Goal: Information Seeking & Learning: Compare options

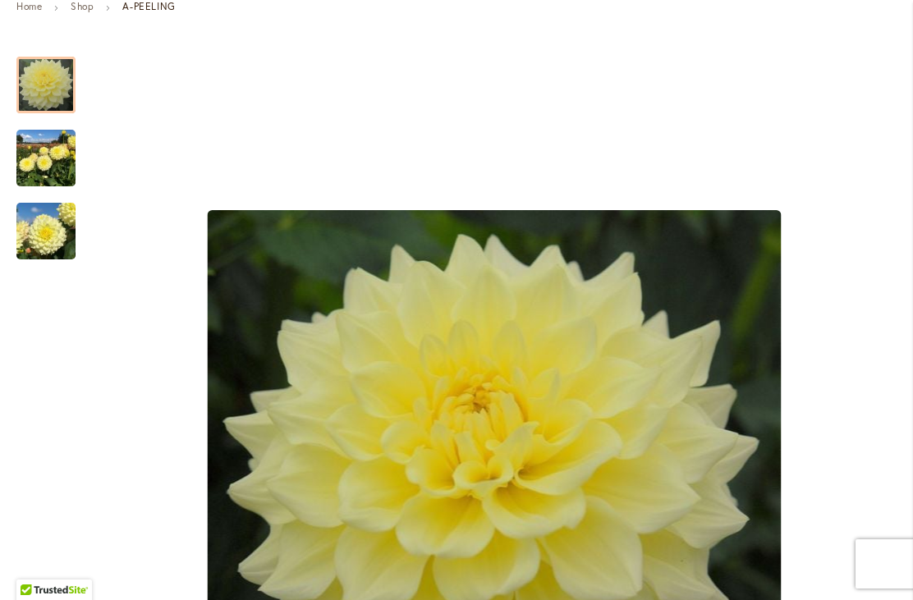
scroll to position [262, 0]
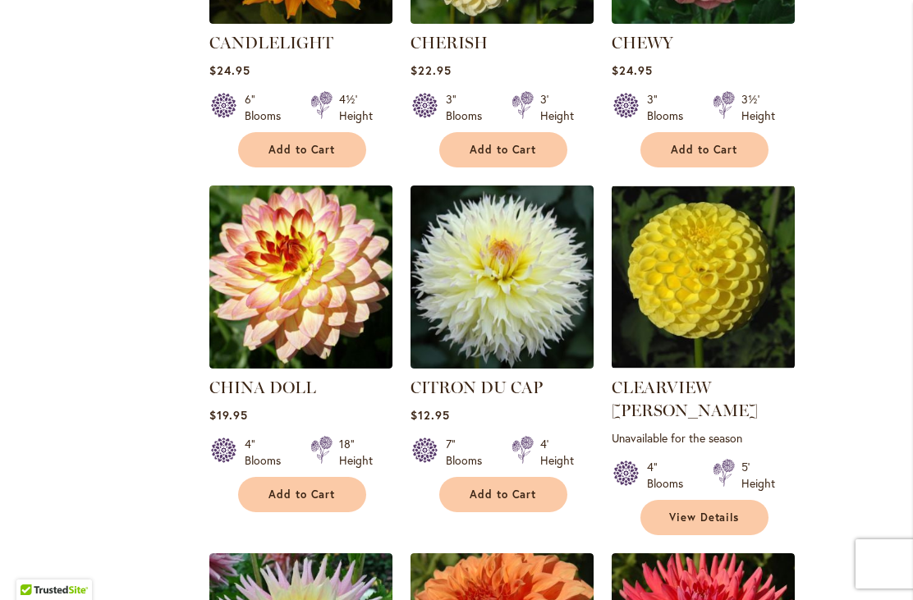
scroll to position [3401, 0]
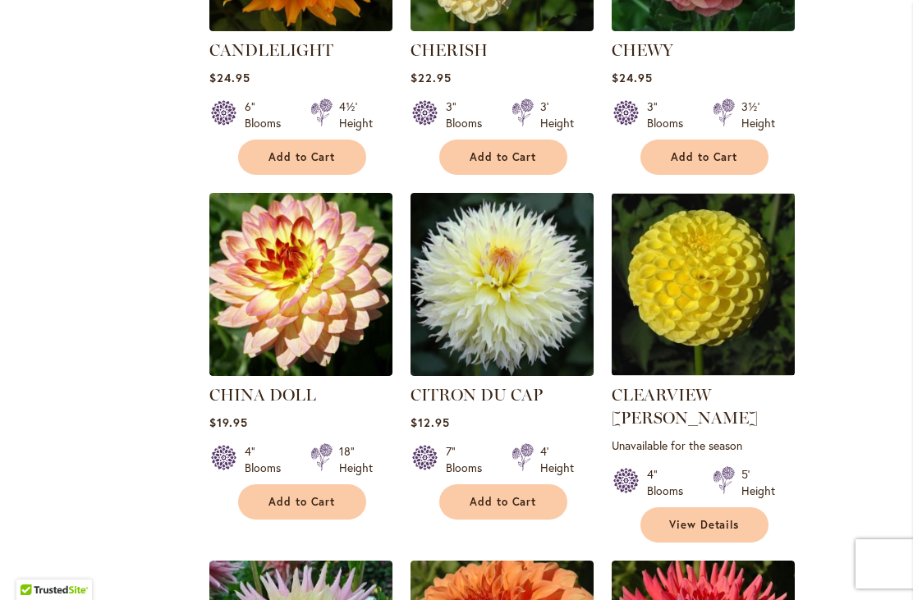
click at [711, 243] on img at bounding box center [703, 284] width 183 height 183
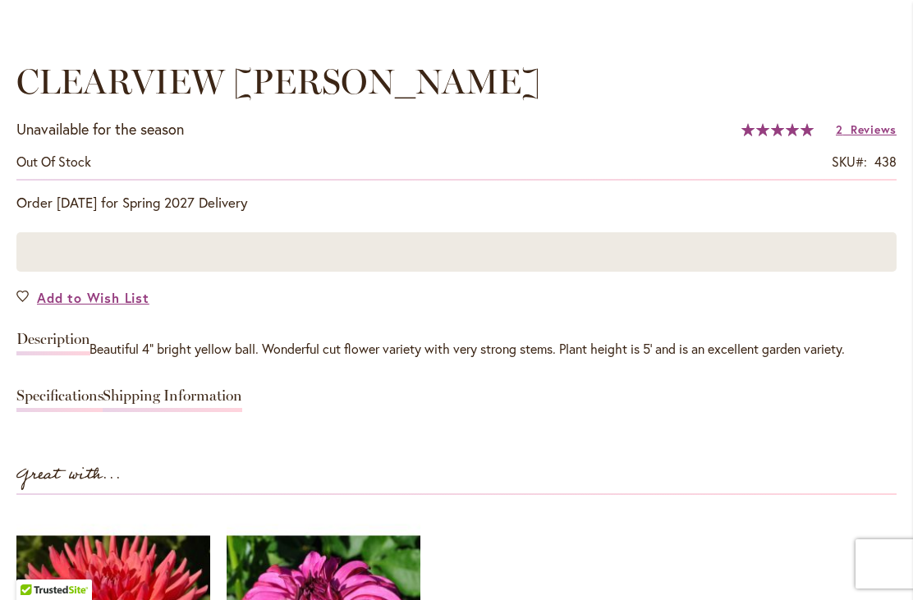
scroll to position [1199, 0]
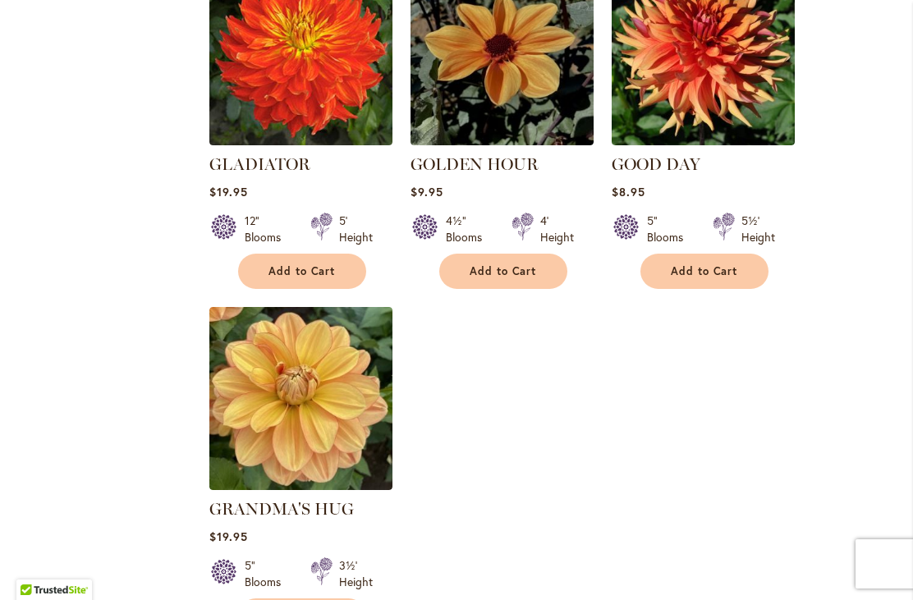
scroll to position [7588, 0]
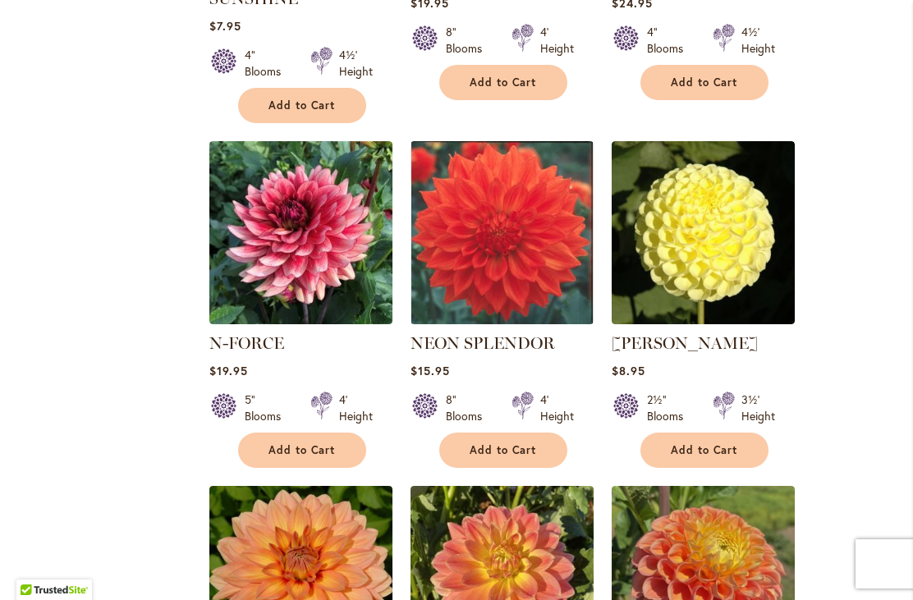
scroll to position [5608, 0]
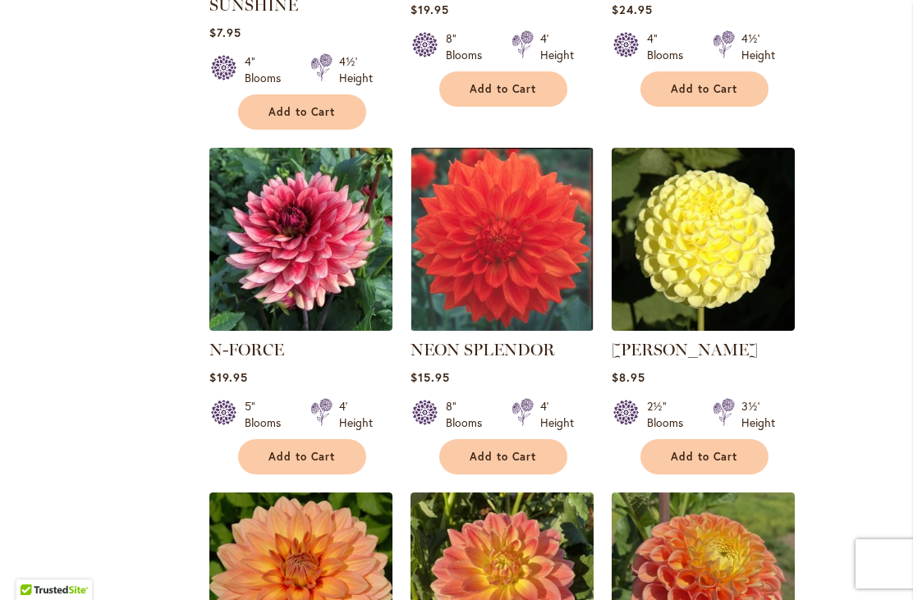
click at [512, 148] on img at bounding box center [502, 239] width 183 height 183
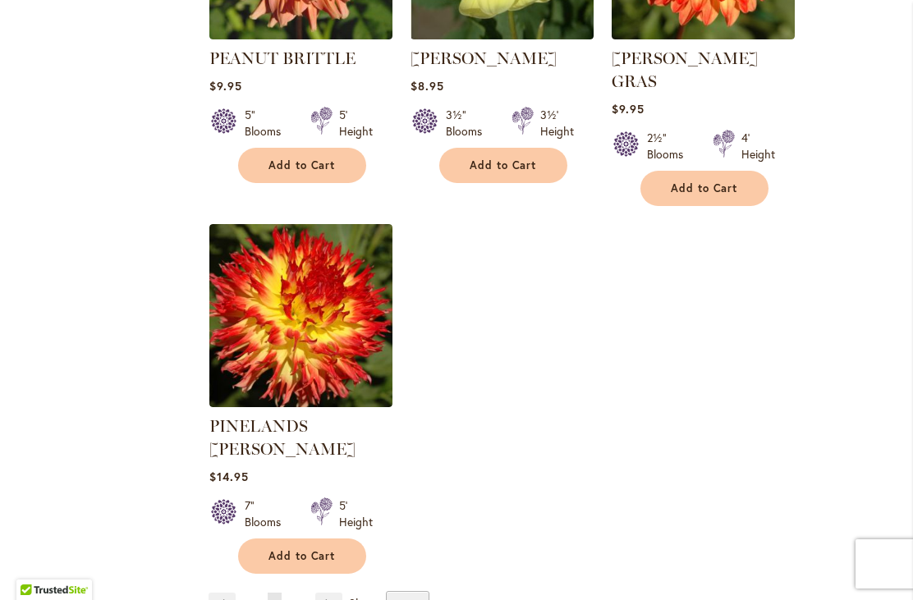
scroll to position [7676, 0]
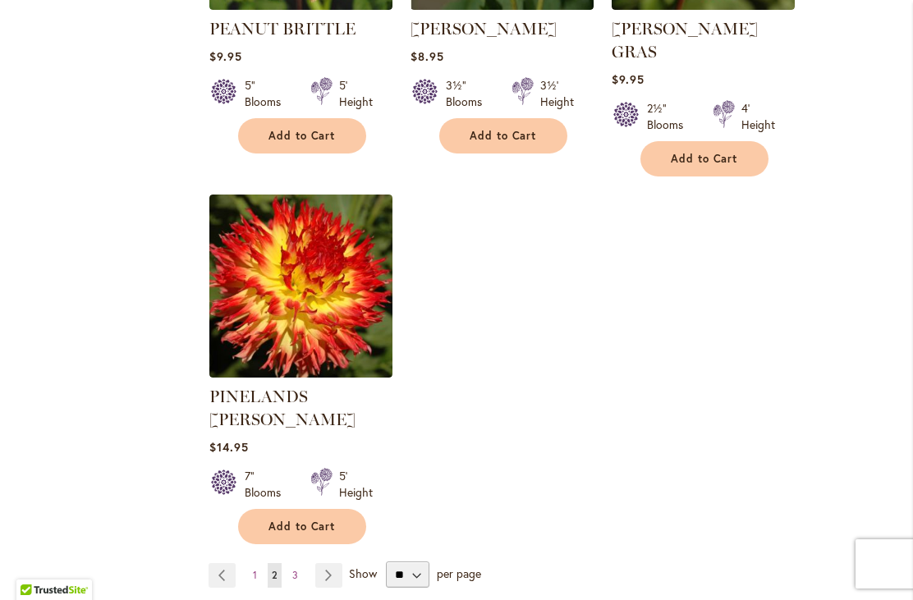
click at [295, 569] on span "3" at bounding box center [295, 575] width 6 height 12
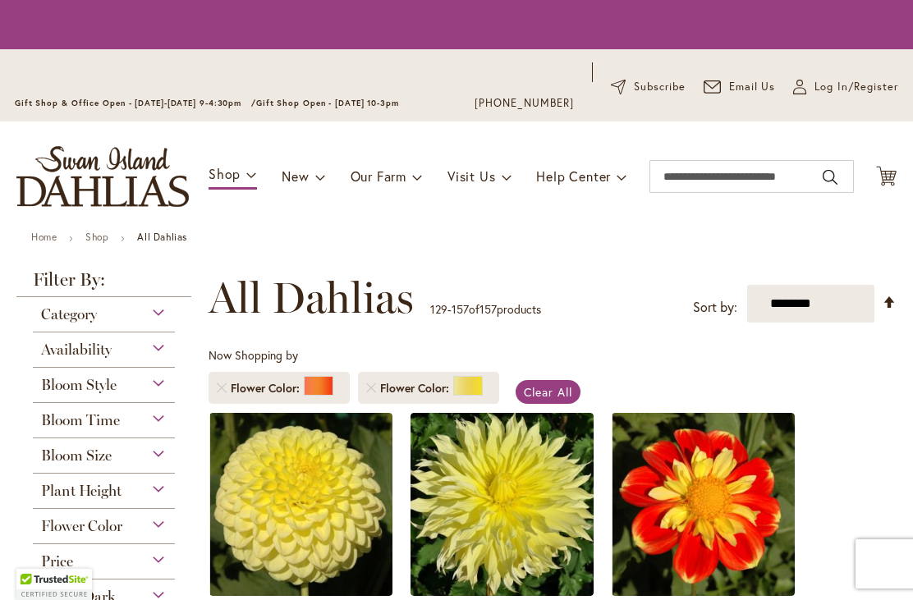
scroll to position [367, 0]
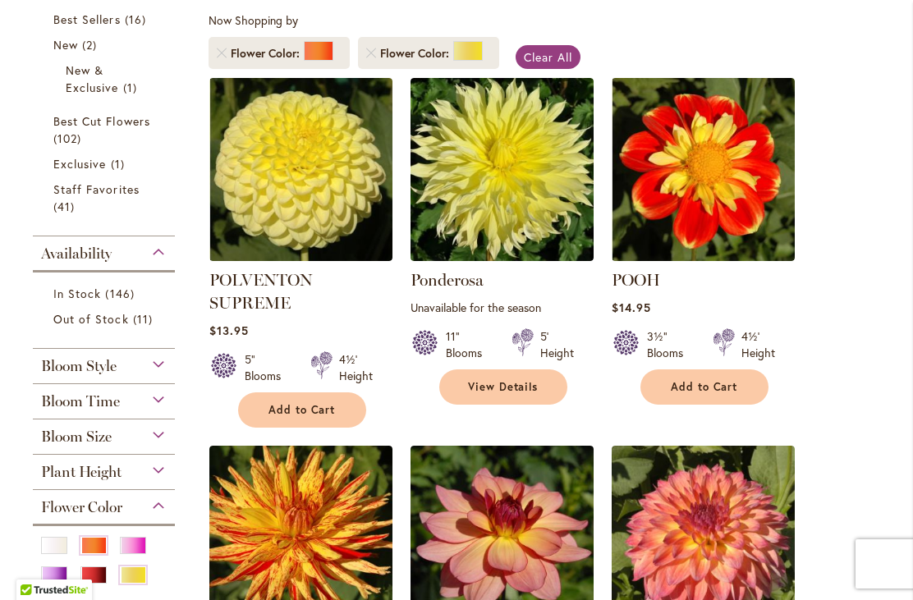
click at [292, 168] on img at bounding box center [300, 169] width 183 height 183
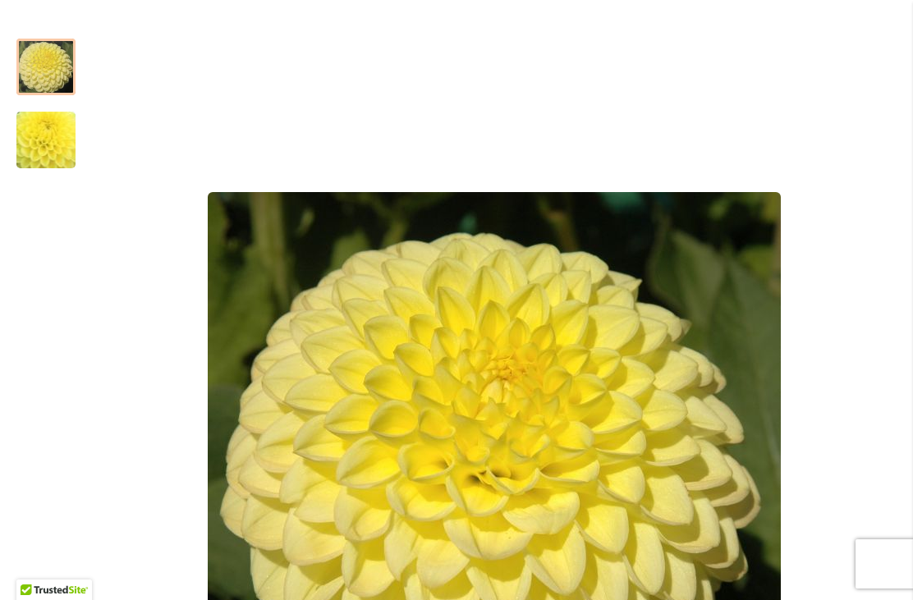
scroll to position [282, 0]
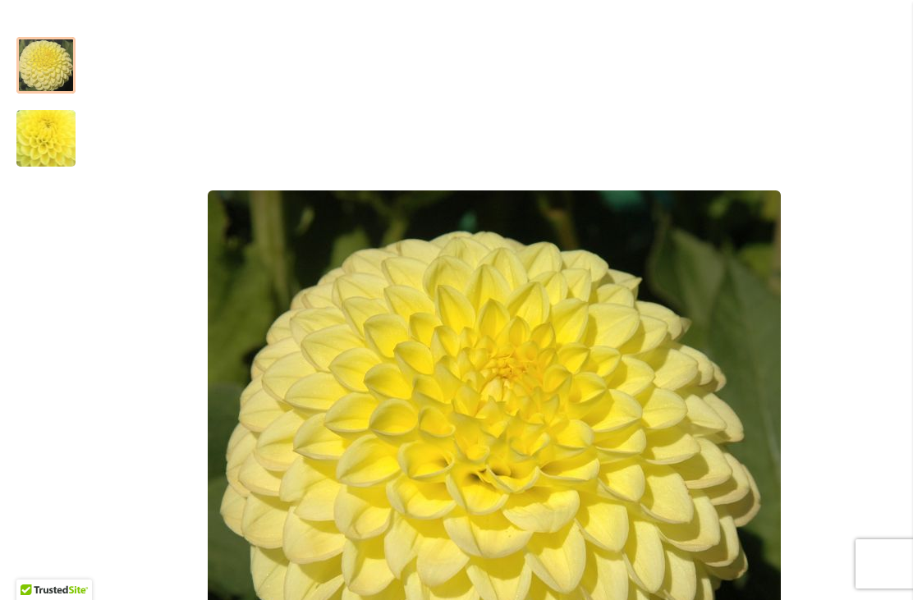
click at [40, 144] on img "POLVENTON SUPREME" at bounding box center [46, 138] width 114 height 113
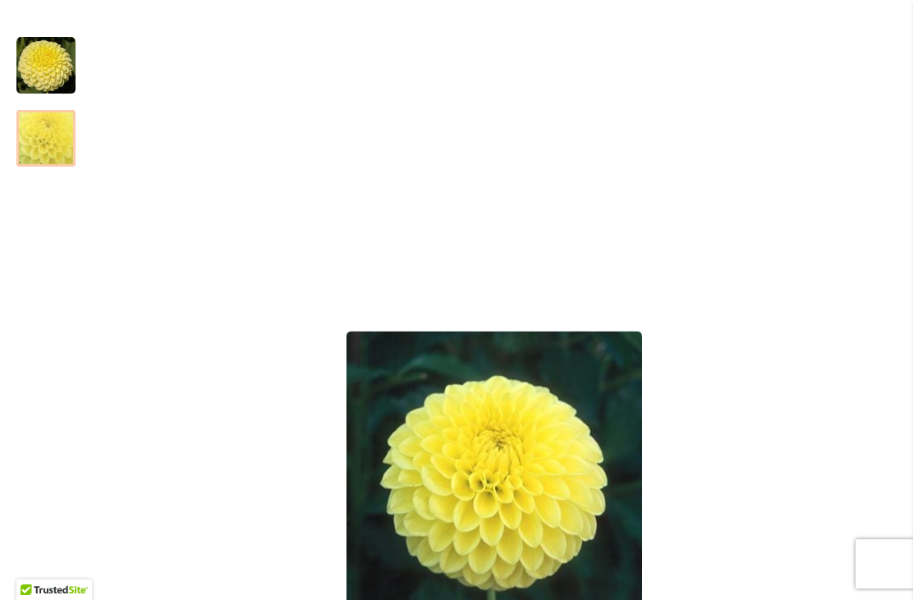
click at [44, 142] on div at bounding box center [45, 138] width 59 height 57
click at [57, 122] on div at bounding box center [45, 138] width 59 height 57
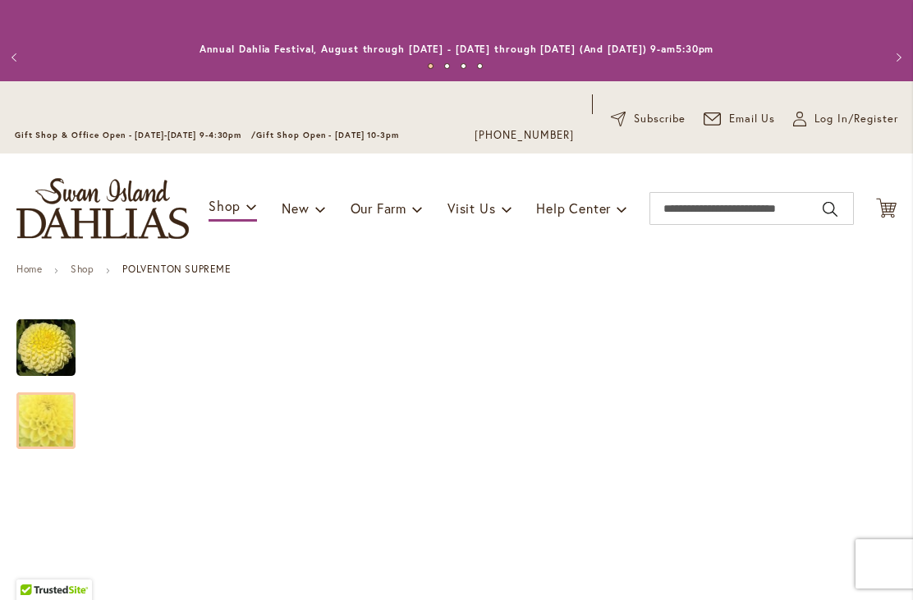
scroll to position [-2, 0]
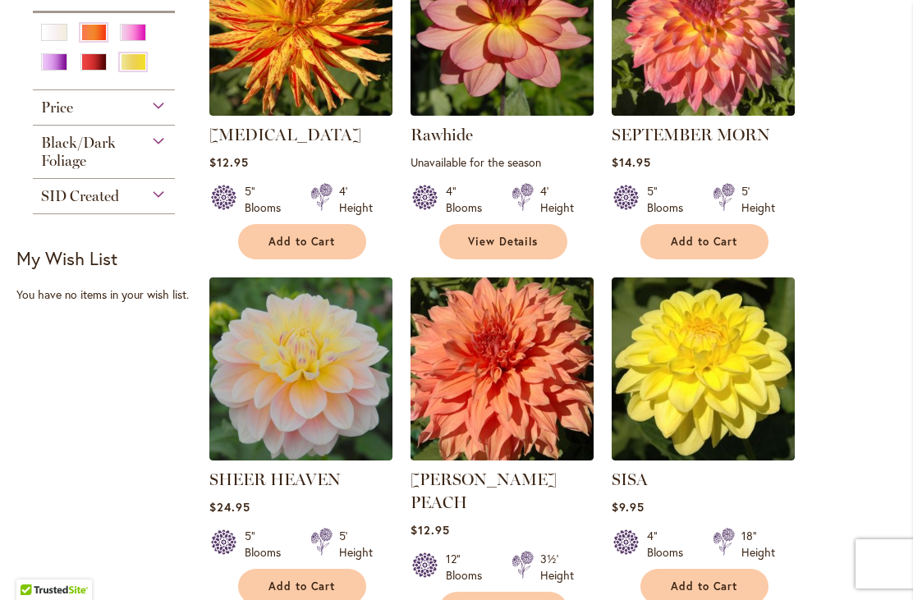
scroll to position [881, 0]
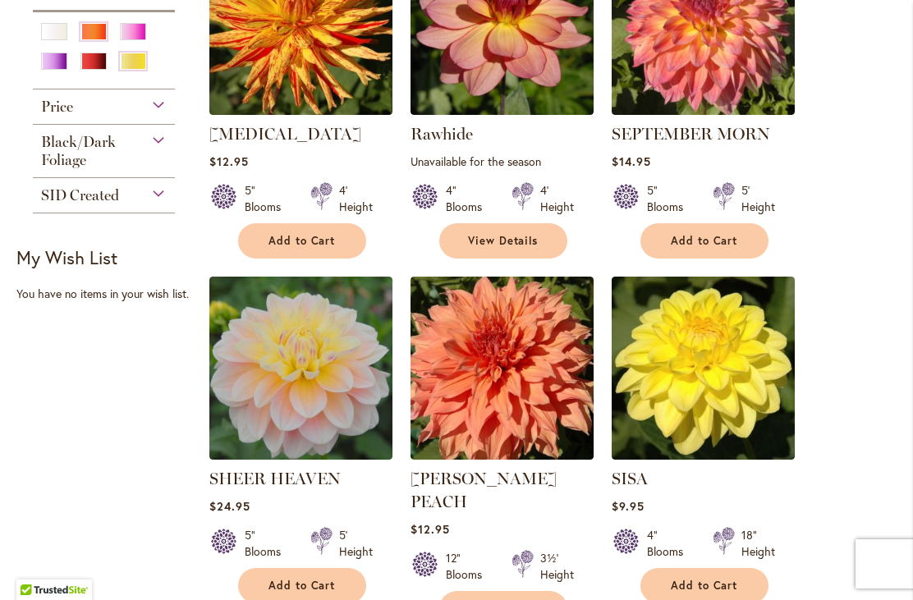
click at [677, 377] on img at bounding box center [703, 368] width 183 height 183
click at [700, 364] on img at bounding box center [703, 368] width 183 height 183
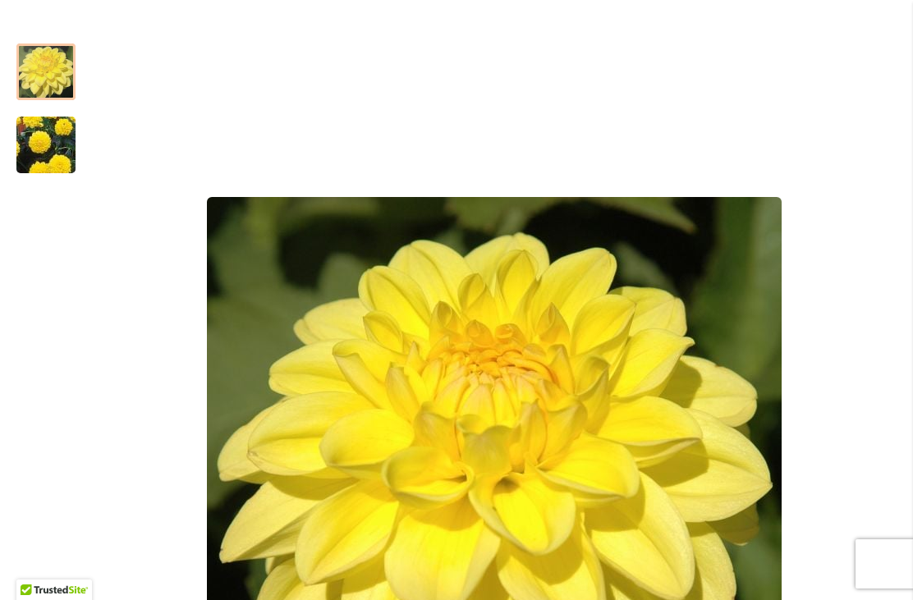
scroll to position [259, 0]
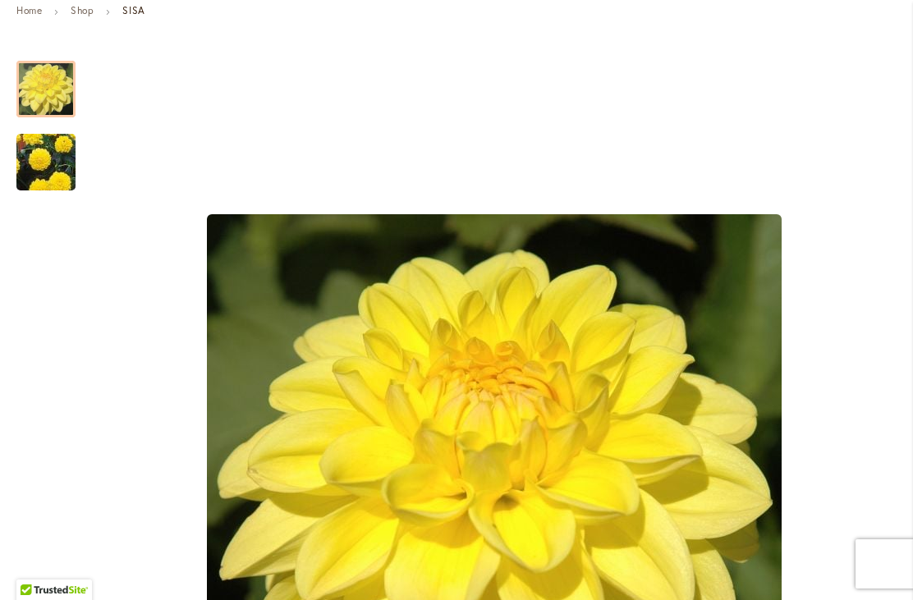
click at [39, 160] on img "SISA" at bounding box center [46, 162] width 118 height 105
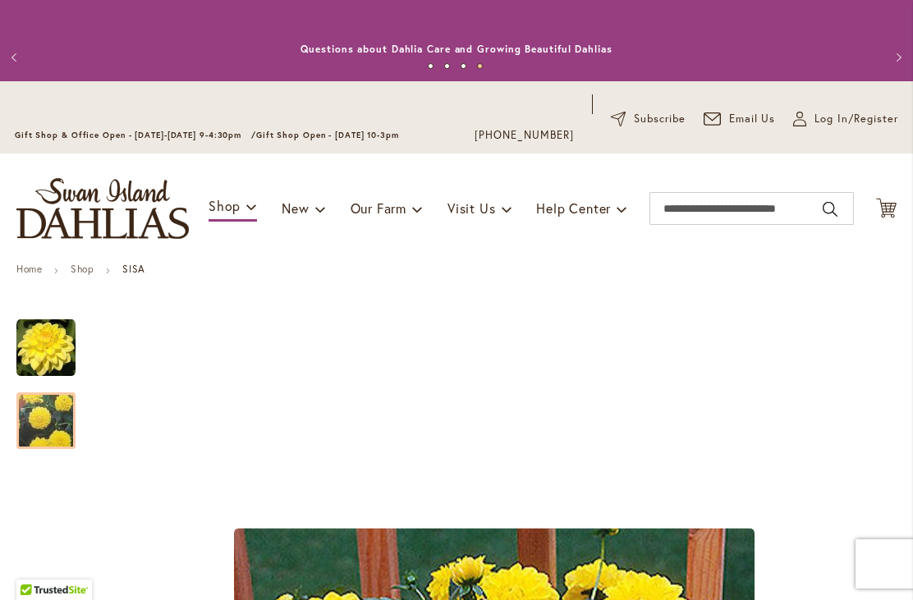
scroll to position [0, 0]
